Goal: Task Accomplishment & Management: Manage account settings

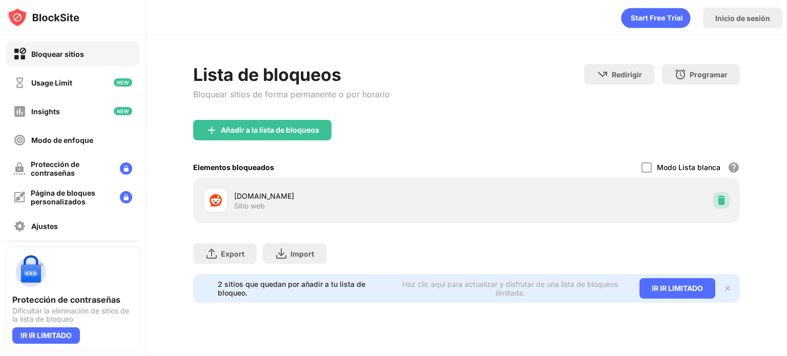
click at [719, 203] on img at bounding box center [721, 200] width 10 height 10
click at [722, 194] on div at bounding box center [721, 200] width 16 height 16
